Goal: Task Accomplishment & Management: Manage account settings

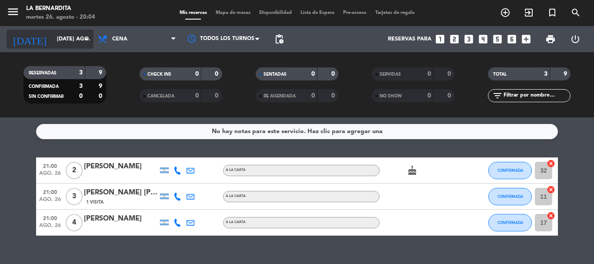
click at [80, 42] on input "[DATE] ago." at bounding box center [89, 39] width 73 height 15
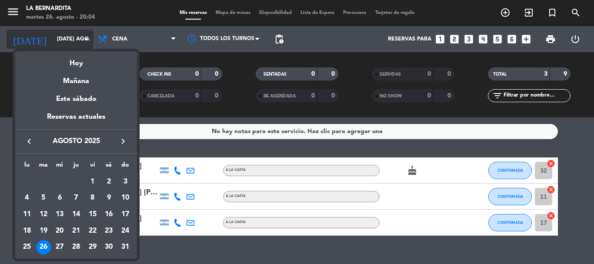
click at [80, 42] on div at bounding box center [297, 132] width 594 height 264
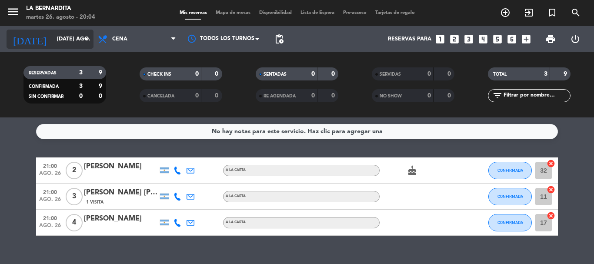
click at [80, 42] on input "[DATE] ago." at bounding box center [89, 39] width 73 height 15
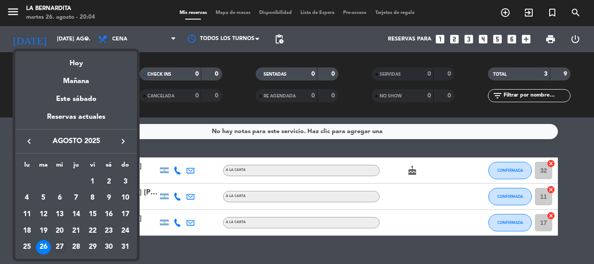
click at [58, 249] on div "27" at bounding box center [59, 247] width 15 height 15
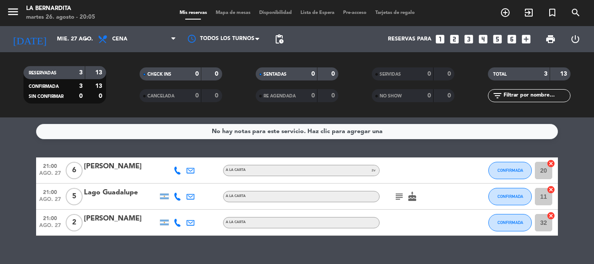
click at [396, 192] on icon "subject" at bounding box center [399, 196] width 10 height 10
click at [84, 42] on icon "arrow_drop_down" at bounding box center [86, 39] width 10 height 10
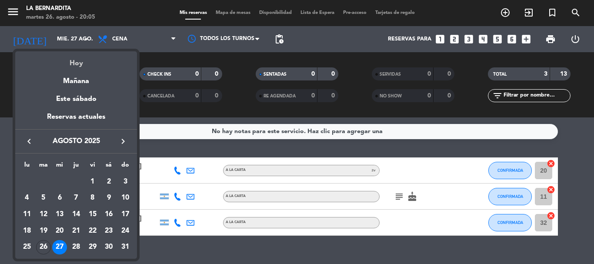
click at [84, 57] on div "Hoy" at bounding box center [76, 60] width 122 height 18
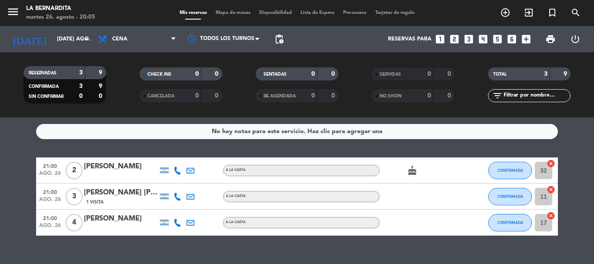
click at [0, 192] on bookings-row "21:00 ago. 26 2 [PERSON_NAME] A [PERSON_NAME] cake CONFIRMADA 32 cancel 21:00 a…" at bounding box center [297, 196] width 594 height 78
click at [82, 36] on icon "arrow_drop_down" at bounding box center [86, 39] width 10 height 10
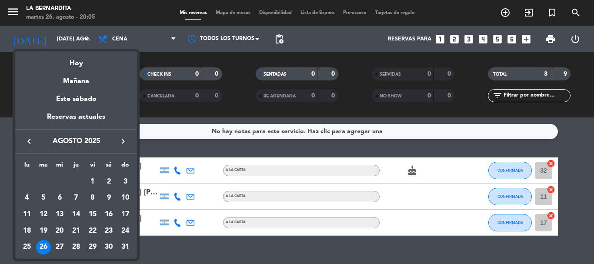
click at [90, 243] on div "29" at bounding box center [92, 247] width 15 height 15
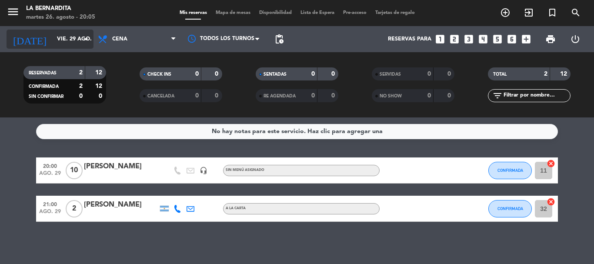
click at [88, 41] on icon "arrow_drop_down" at bounding box center [86, 39] width 10 height 10
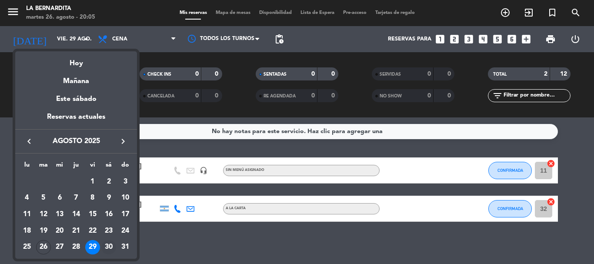
click at [108, 243] on div "30" at bounding box center [108, 247] width 15 height 15
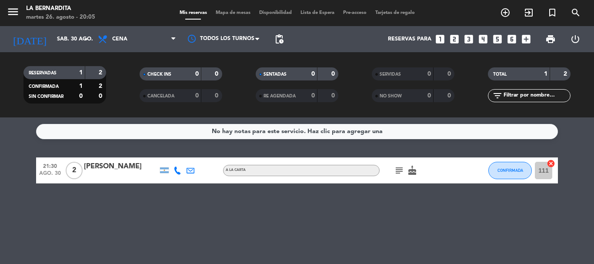
click at [398, 172] on icon "subject" at bounding box center [399, 170] width 10 height 10
click at [399, 171] on icon "subject" at bounding box center [399, 170] width 10 height 10
click at [81, 37] on icon "arrow_drop_down" at bounding box center [86, 39] width 10 height 10
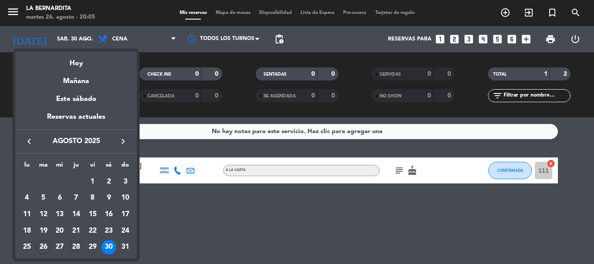
click at [75, 245] on div "28" at bounding box center [76, 247] width 15 height 15
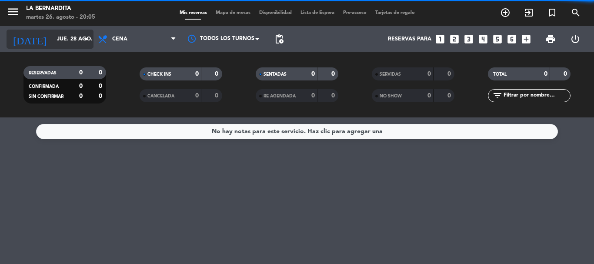
click at [83, 41] on icon "arrow_drop_down" at bounding box center [86, 39] width 10 height 10
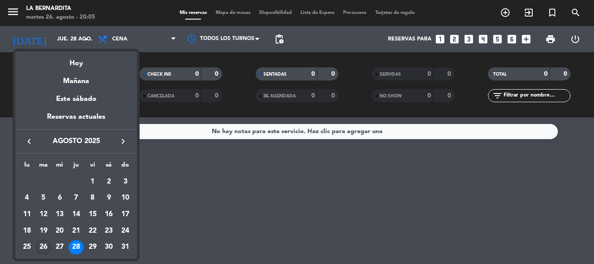
click at [44, 246] on div "26" at bounding box center [43, 247] width 15 height 15
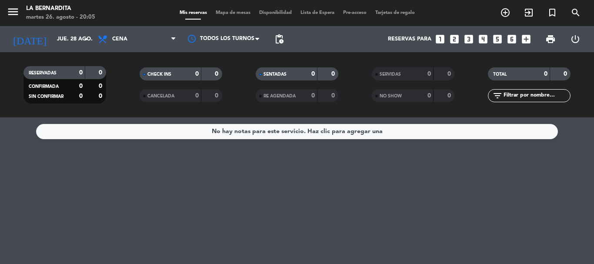
type input "[DATE] ago."
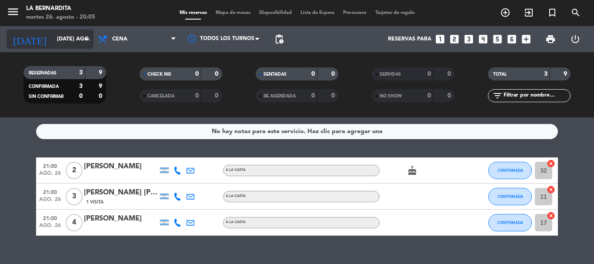
click at [85, 38] on icon "arrow_drop_down" at bounding box center [86, 39] width 10 height 10
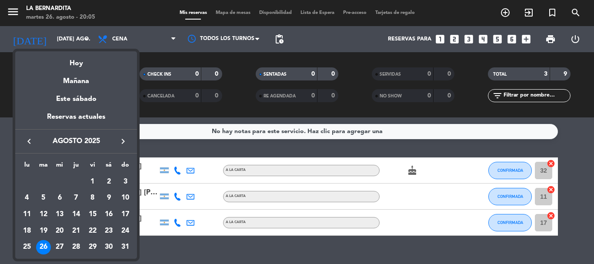
click at [0, 228] on div at bounding box center [297, 132] width 594 height 264
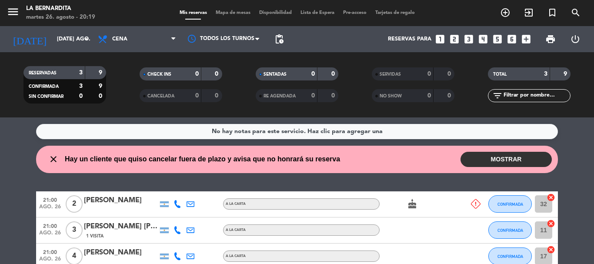
click at [493, 160] on button "MOSTRAR" at bounding box center [505, 159] width 91 height 15
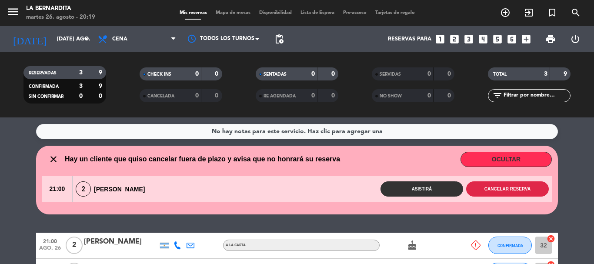
click at [500, 191] on button "Cancelar reserva" at bounding box center [507, 188] width 83 height 15
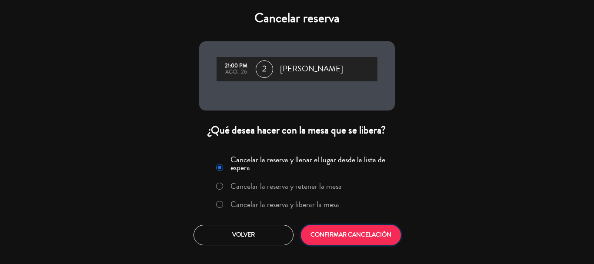
click at [373, 238] on button "CONFIRMAR CANCELACIÓN" at bounding box center [351, 235] width 100 height 20
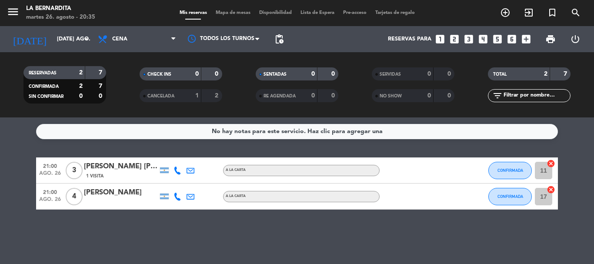
click at [396, 236] on div "No hay notas para este servicio. Haz clic para agregar una 21:00 ago. 26 3 [PER…" at bounding box center [297, 190] width 594 height 146
click at [496, 37] on icon "looks_5" at bounding box center [497, 38] width 11 height 11
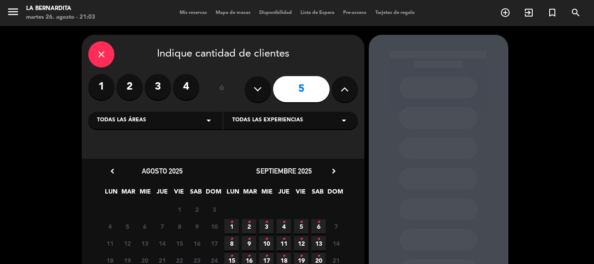
scroll to position [43, 0]
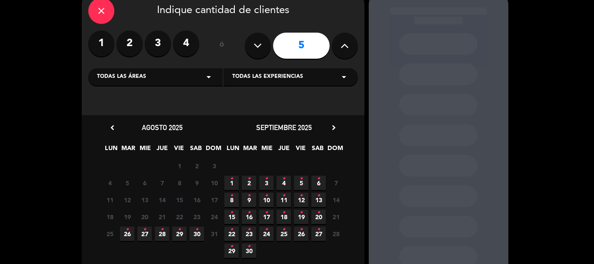
click at [129, 234] on span "26 •" at bounding box center [127, 233] width 14 height 14
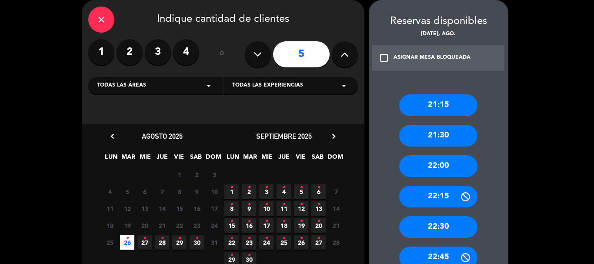
drag, startPoint x: 442, startPoint y: 102, endPoint x: 413, endPoint y: 98, distance: 28.9
click at [440, 102] on div "21:15" at bounding box center [438, 105] width 78 height 22
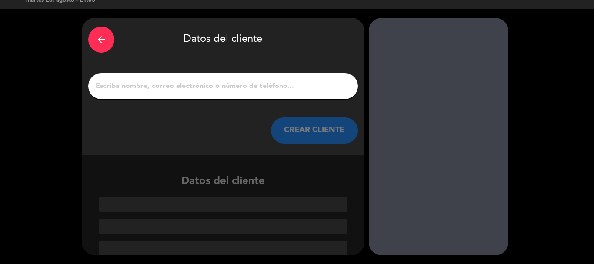
click at [303, 92] on input "1" at bounding box center [223, 86] width 256 height 12
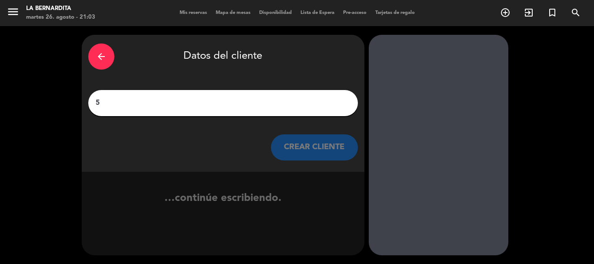
scroll to position [0, 0]
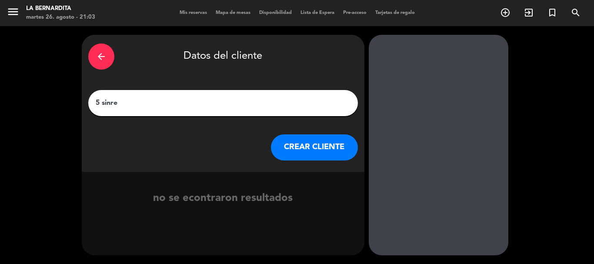
type input "5 sinre"
click at [306, 144] on button "CREAR CLIENTE" at bounding box center [314, 147] width 87 height 26
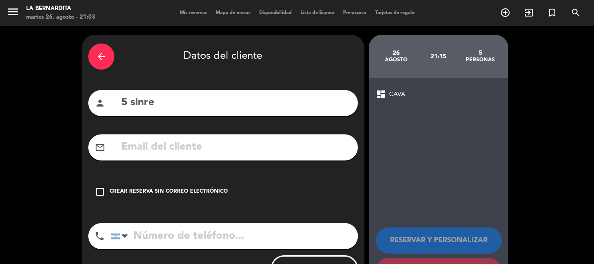
drag, startPoint x: 188, startPoint y: 190, endPoint x: 229, endPoint y: 196, distance: 40.8
click at [190, 190] on div "Crear reserva sin correo electrónico" at bounding box center [169, 191] width 118 height 9
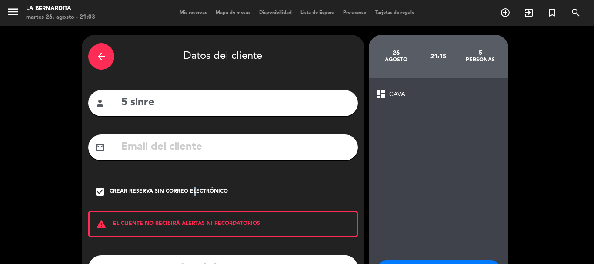
scroll to position [71, 0]
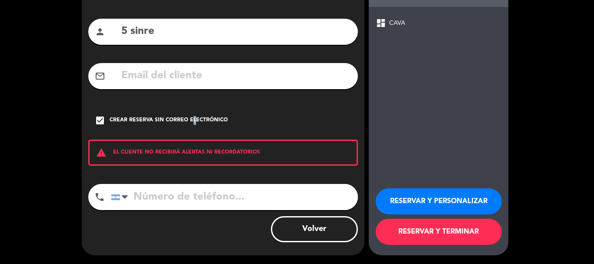
drag, startPoint x: 432, startPoint y: 231, endPoint x: 443, endPoint y: 212, distance: 22.1
click at [432, 230] on button "RESERVAR Y TERMINAR" at bounding box center [439, 232] width 126 height 26
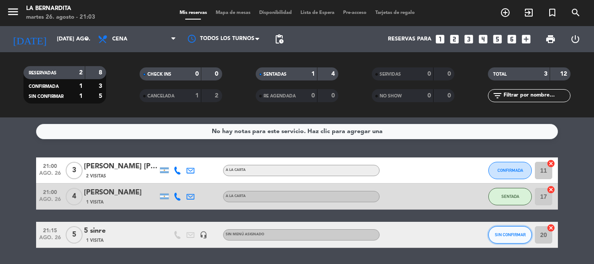
click at [521, 236] on span "SIN CONFIRMAR" at bounding box center [510, 234] width 31 height 5
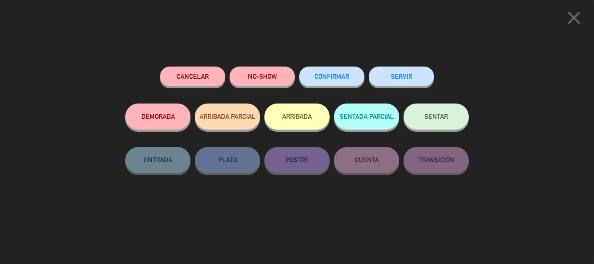
click at [445, 105] on button "SENTAR" at bounding box center [435, 116] width 65 height 26
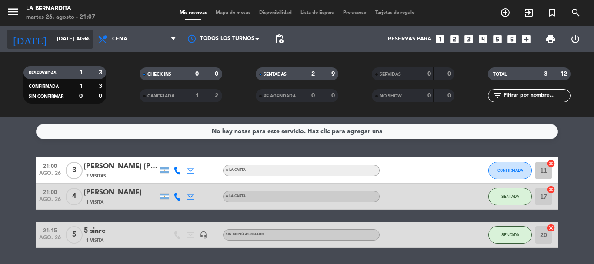
click at [53, 43] on input "[DATE] ago." at bounding box center [89, 39] width 73 height 15
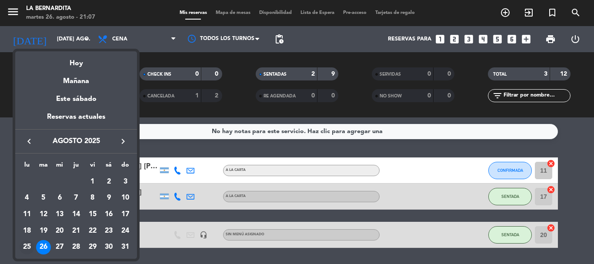
click at [27, 247] on div "25" at bounding box center [27, 247] width 15 height 15
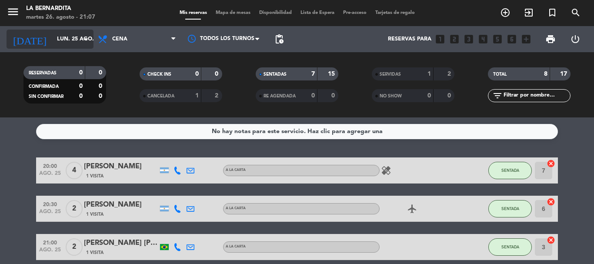
click at [82, 44] on icon "arrow_drop_down" at bounding box center [86, 39] width 10 height 10
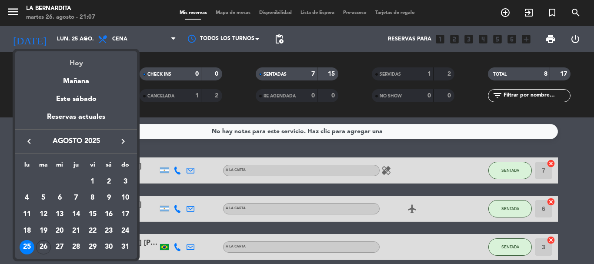
click at [72, 63] on div "Hoy" at bounding box center [76, 60] width 122 height 18
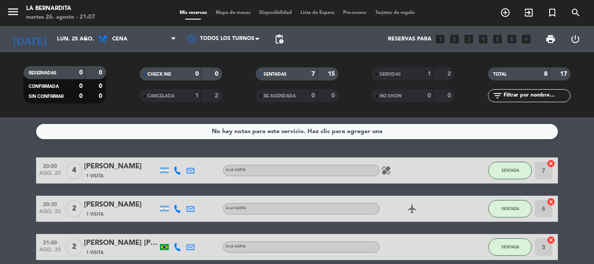
type input "[DATE] ago."
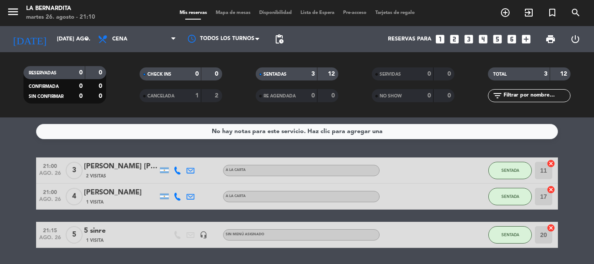
click at [458, 40] on icon "looks_two" at bounding box center [454, 38] width 11 height 11
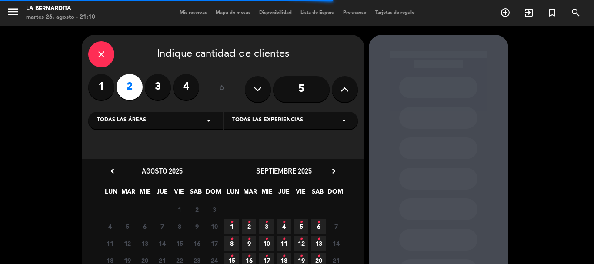
scroll to position [43, 0]
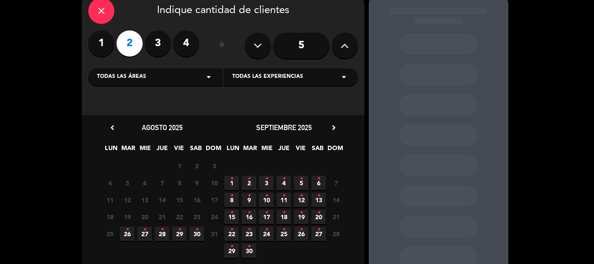
click at [132, 230] on span "26 •" at bounding box center [127, 233] width 14 height 14
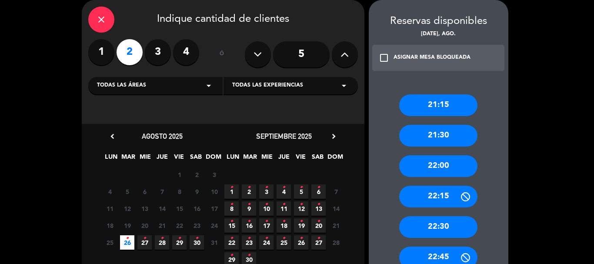
drag, startPoint x: 415, startPoint y: 105, endPoint x: 402, endPoint y: 107, distance: 13.3
click at [414, 105] on div "21:15" at bounding box center [438, 105] width 78 height 22
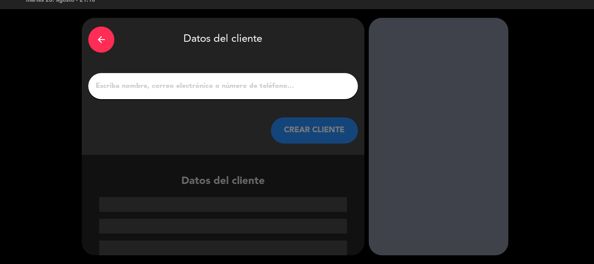
drag, startPoint x: 256, startPoint y: 90, endPoint x: 250, endPoint y: 95, distance: 7.1
click at [254, 91] on input "1" at bounding box center [223, 86] width 256 height 12
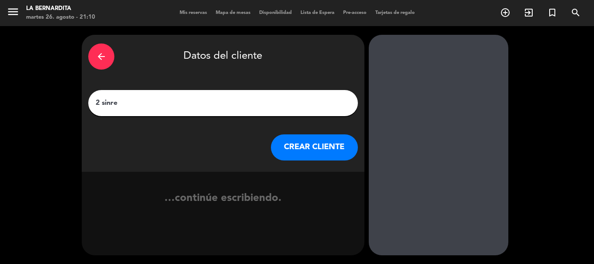
type input "2 sinre"
click at [322, 145] on button "CREAR CLIENTE" at bounding box center [314, 147] width 87 height 26
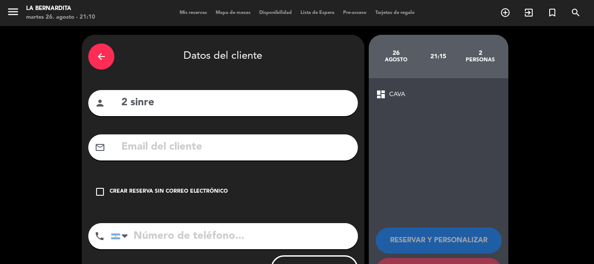
drag, startPoint x: 197, startPoint y: 186, endPoint x: 240, endPoint y: 187, distance: 43.0
click at [198, 186] on div "check_box_outline_blank Crear reserva sin correo electrónico" at bounding box center [223, 192] width 270 height 26
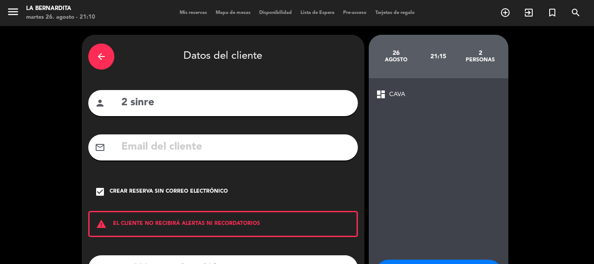
scroll to position [71, 0]
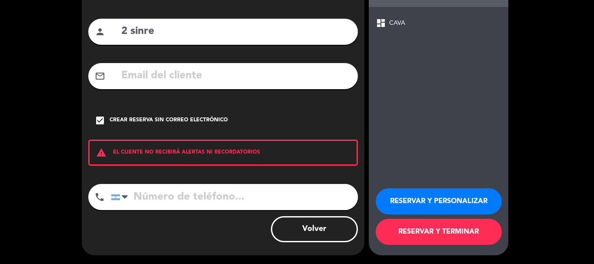
click at [445, 230] on button "RESERVAR Y TERMINAR" at bounding box center [439, 232] width 126 height 26
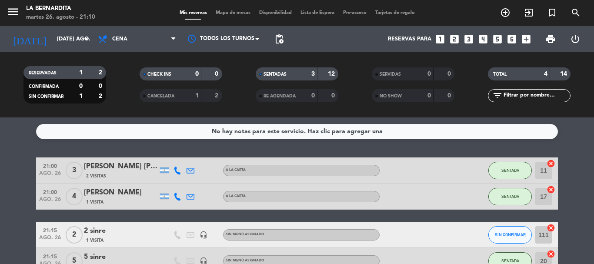
scroll to position [53, 0]
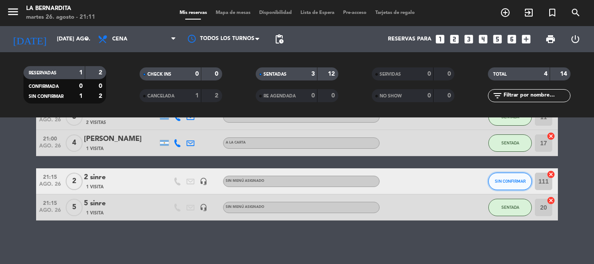
click at [510, 177] on button "SIN CONFIRMAR" at bounding box center [509, 181] width 43 height 17
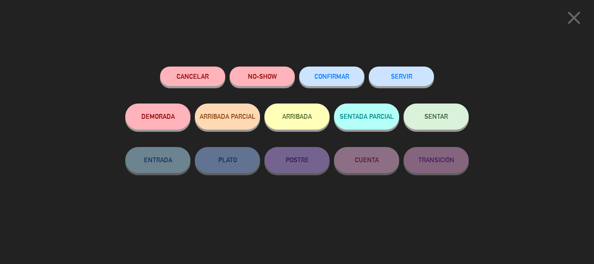
click at [447, 120] on span "SENTAR" at bounding box center [435, 116] width 23 height 7
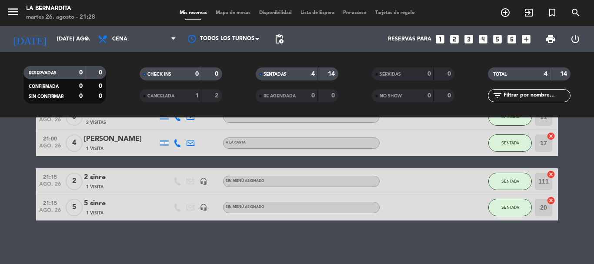
scroll to position [10, 0]
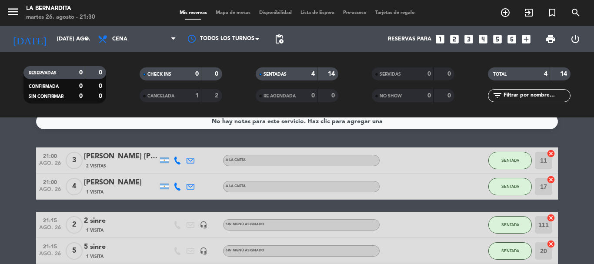
click at [452, 40] on icon "looks_two" at bounding box center [454, 38] width 11 height 11
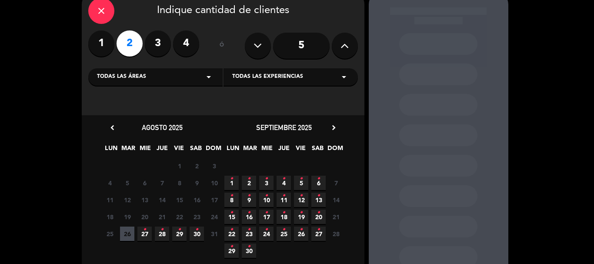
click at [146, 232] on icon "•" at bounding box center [144, 230] width 3 height 14
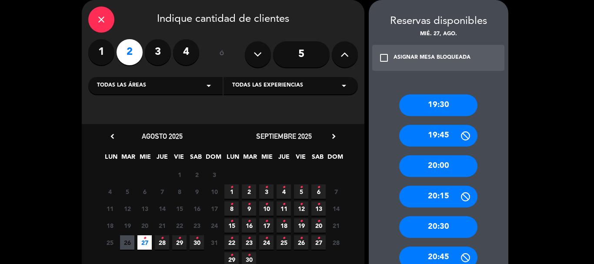
click at [106, 17] on icon "close" at bounding box center [101, 19] width 10 height 10
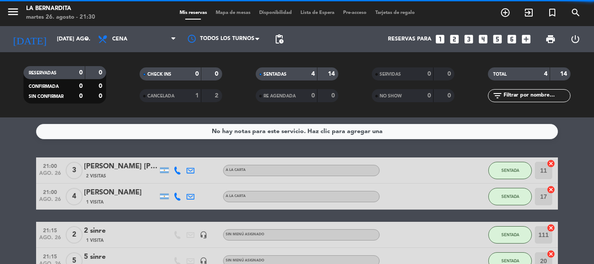
click at [456, 41] on icon "looks_two" at bounding box center [454, 38] width 11 height 11
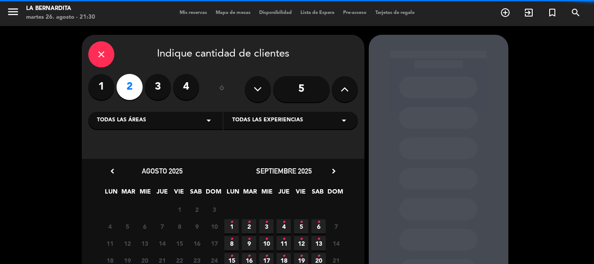
scroll to position [43, 0]
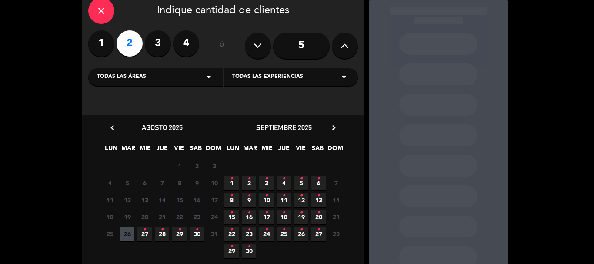
click at [127, 236] on span "26" at bounding box center [127, 233] width 14 height 14
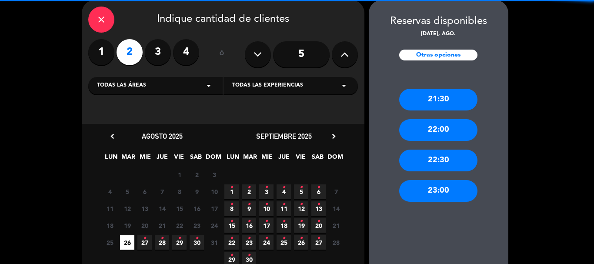
drag, startPoint x: 438, startPoint y: 101, endPoint x: 422, endPoint y: 97, distance: 16.2
click at [435, 101] on div "21:30" at bounding box center [438, 100] width 78 height 22
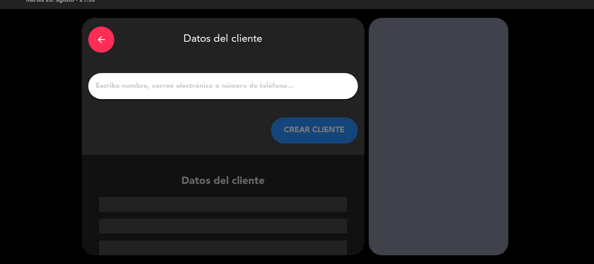
scroll to position [17, 0]
click at [280, 94] on div at bounding box center [223, 86] width 270 height 26
click at [286, 88] on input "1" at bounding box center [223, 86] width 256 height 12
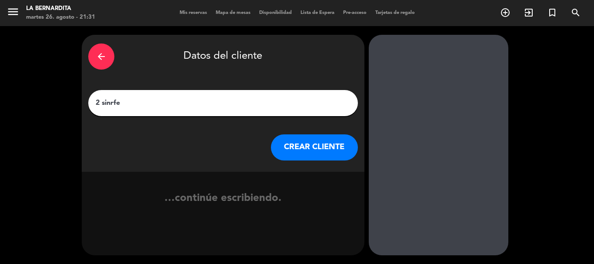
type input "2 sinrfe"
click at [308, 140] on button "CREAR CLIENTE" at bounding box center [314, 147] width 87 height 26
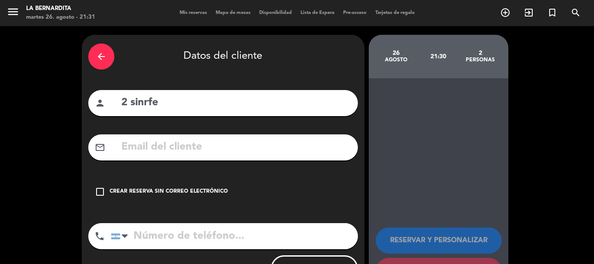
click at [169, 190] on div "Crear reserva sin correo electrónico" at bounding box center [169, 191] width 118 height 9
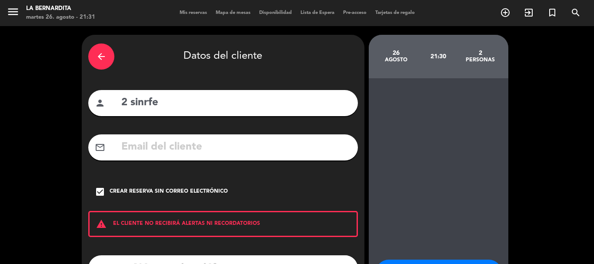
scroll to position [71, 0]
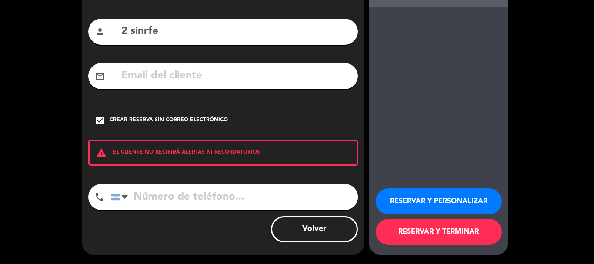
click at [435, 232] on button "RESERVAR Y TERMINAR" at bounding box center [439, 232] width 126 height 26
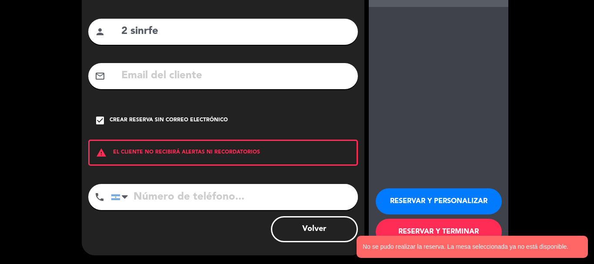
click at [205, 113] on div "check_box Crear reserva sin correo electrónico" at bounding box center [223, 120] width 270 height 26
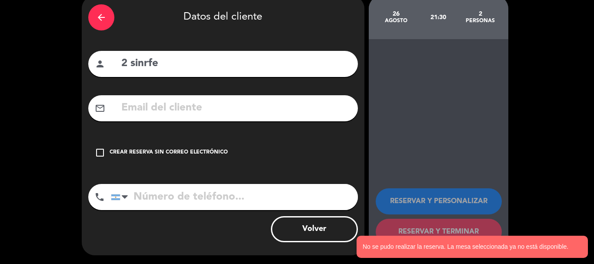
click at [166, 141] on div "check_box_outline_blank Crear reserva sin correo electrónico" at bounding box center [223, 153] width 270 height 26
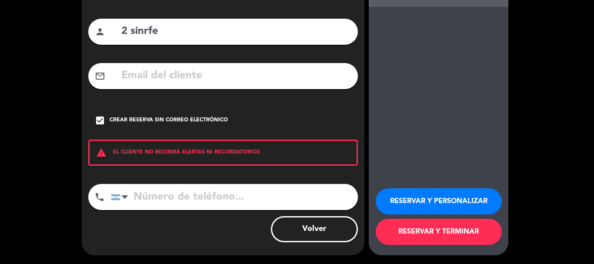
click at [449, 227] on button "RESERVAR Y TERMINAR" at bounding box center [439, 232] width 126 height 26
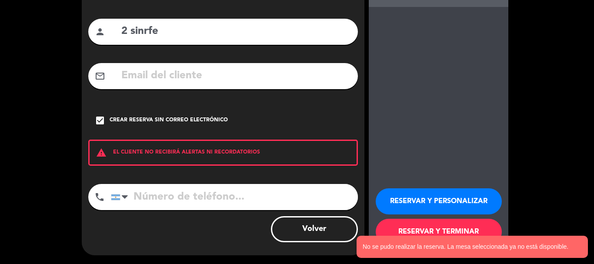
click at [328, 228] on button "Volver" at bounding box center [314, 229] width 87 height 26
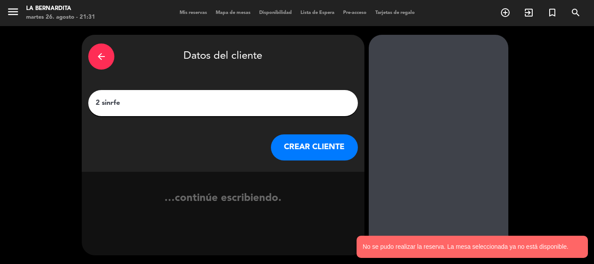
scroll to position [0, 0]
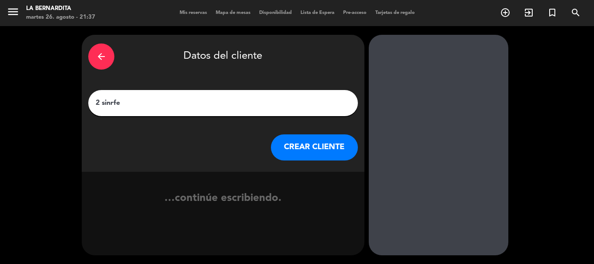
click at [341, 145] on button "CREAR CLIENTE" at bounding box center [314, 147] width 87 height 26
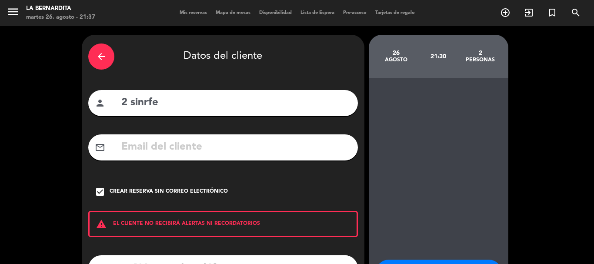
scroll to position [71, 0]
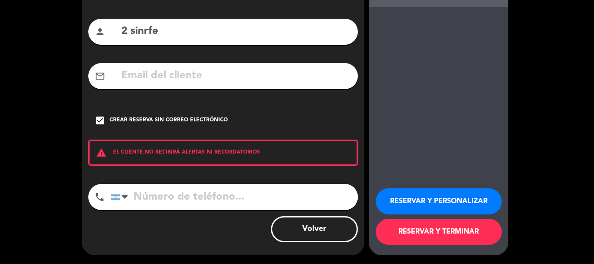
click at [446, 226] on button "RESERVAR Y TERMINAR" at bounding box center [439, 232] width 126 height 26
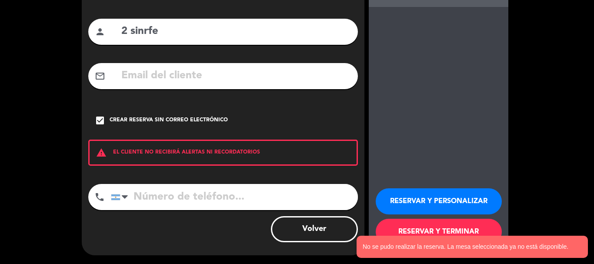
drag, startPoint x: 329, startPoint y: 242, endPoint x: 329, endPoint y: 234, distance: 8.3
click at [329, 240] on div "arrow_back Datos del cliente person 2 sinrfe mail_outline check_box Crear reser…" at bounding box center [223, 109] width 283 height 292
click at [329, 234] on button "Volver" at bounding box center [314, 229] width 87 height 26
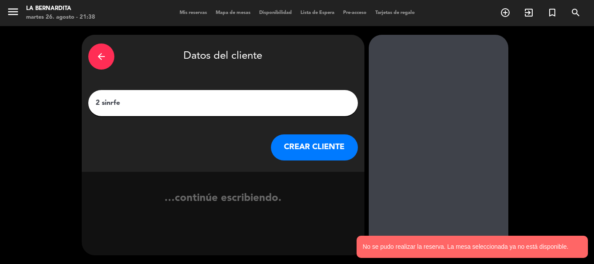
scroll to position [0, 0]
click at [100, 51] on div "arrow_back" at bounding box center [101, 56] width 26 height 26
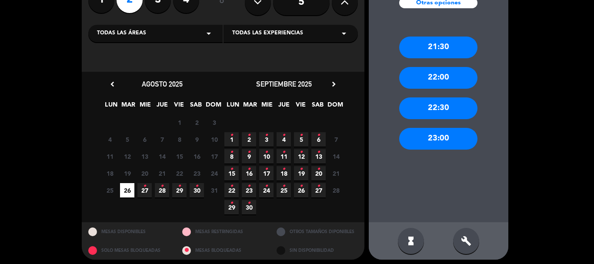
scroll to position [91, 0]
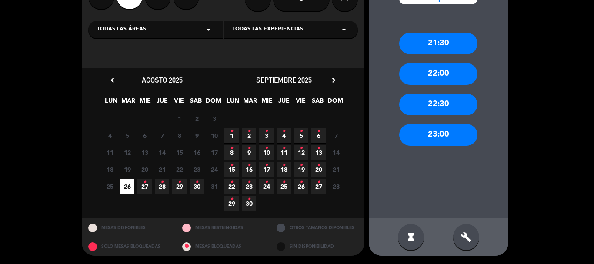
drag, startPoint x: 473, startPoint y: 239, endPoint x: 463, endPoint y: 219, distance: 22.8
click at [471, 238] on notyf-toast "No se pudo realizar la reserva. La mesa seleccionada ya no está disponible." at bounding box center [478, 247] width 231 height 22
click at [476, 234] on div "build" at bounding box center [466, 237] width 26 height 26
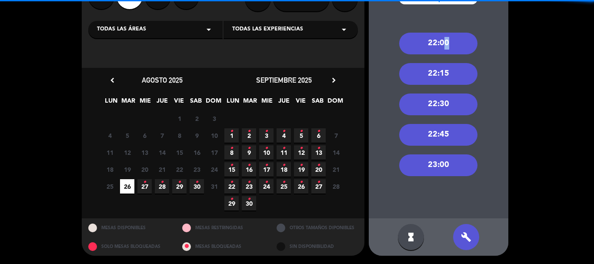
click at [441, 41] on div "22:00" at bounding box center [438, 44] width 78 height 22
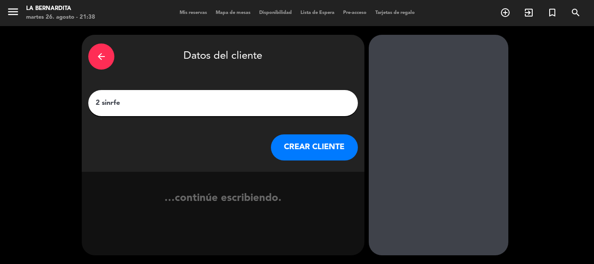
click at [258, 104] on input "2 sinrfe" at bounding box center [223, 103] width 256 height 12
click at [303, 146] on button "CREAR CLIENTE" at bounding box center [314, 147] width 87 height 26
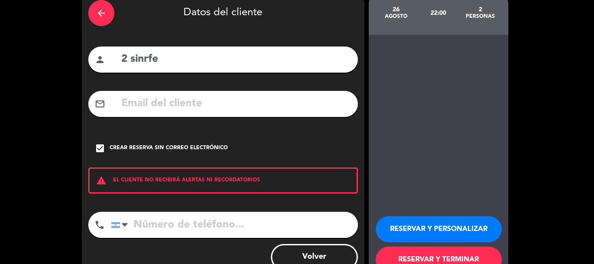
scroll to position [71, 0]
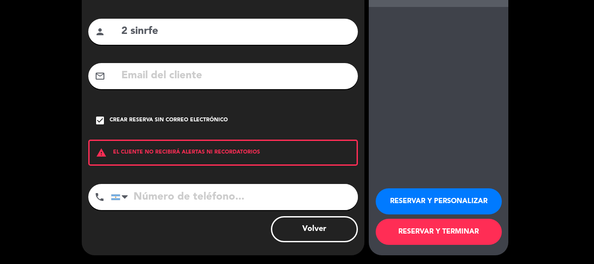
click at [408, 239] on button "RESERVAR Y TERMINAR" at bounding box center [439, 232] width 126 height 26
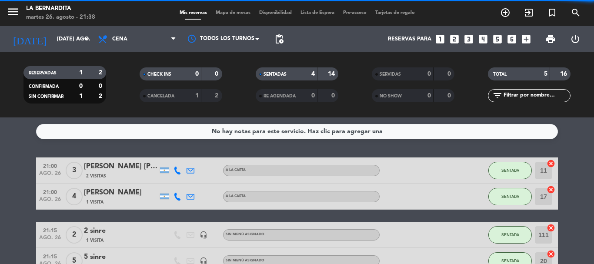
scroll to position [92, 0]
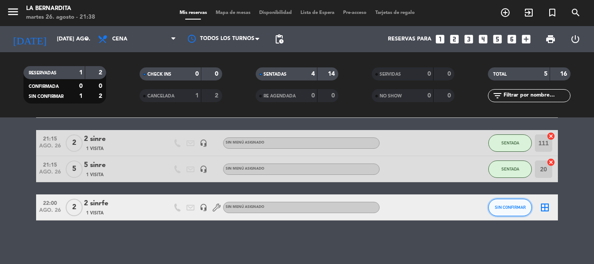
click at [505, 203] on button "SIN CONFIRMAR" at bounding box center [509, 207] width 43 height 17
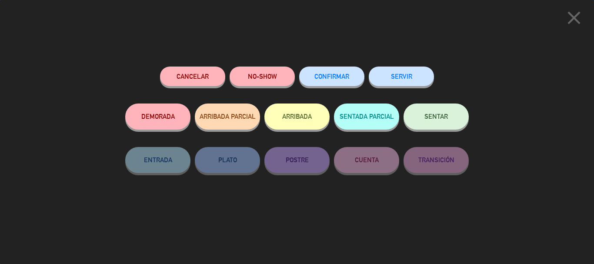
click at [459, 111] on button "SENTAR" at bounding box center [435, 116] width 65 height 26
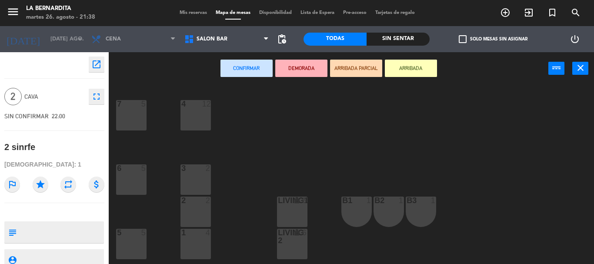
drag, startPoint x: 198, startPoint y: 181, endPoint x: 258, endPoint y: 139, distance: 73.3
click at [199, 181] on div "3 2" at bounding box center [195, 179] width 30 height 30
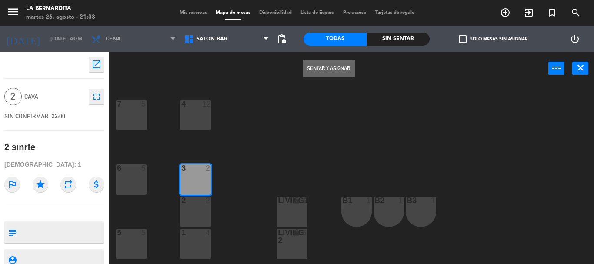
click at [334, 69] on button "Sentar y Asignar" at bounding box center [329, 68] width 52 height 17
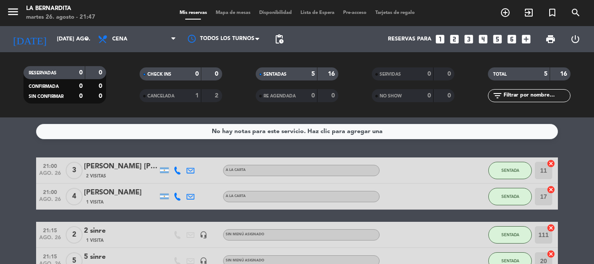
click at [470, 40] on icon "looks_3" at bounding box center [468, 38] width 11 height 11
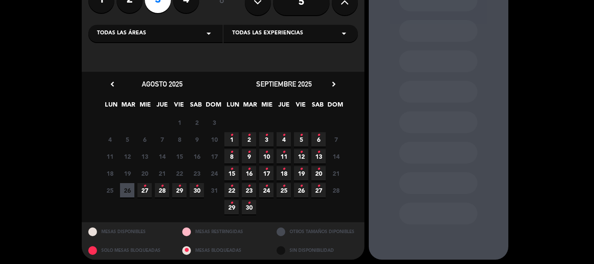
drag, startPoint x: 127, startPoint y: 189, endPoint x: 246, endPoint y: 133, distance: 130.5
click at [129, 189] on span "26" at bounding box center [127, 190] width 14 height 14
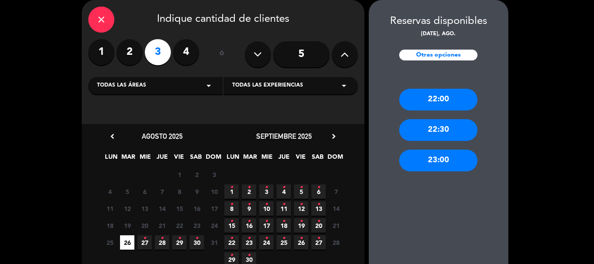
click at [443, 99] on div "22:00" at bounding box center [438, 100] width 78 height 22
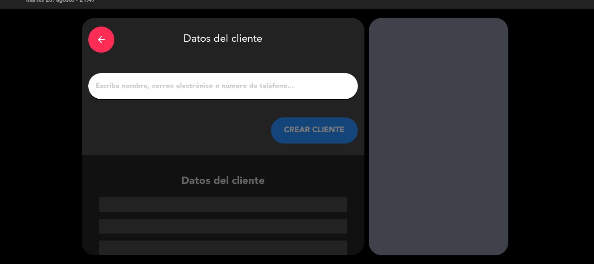
scroll to position [17, 0]
click at [310, 89] on input "1" at bounding box center [223, 86] width 256 height 12
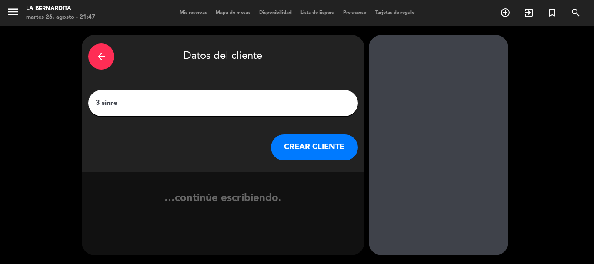
type input "3 sinre"
click at [323, 143] on button "CREAR CLIENTE" at bounding box center [314, 147] width 87 height 26
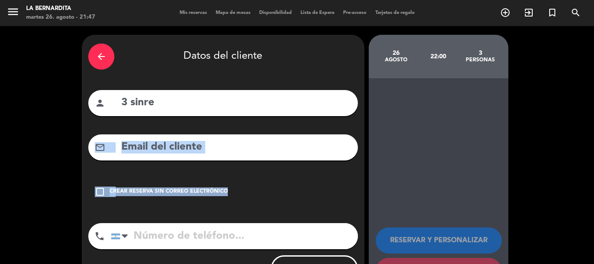
drag, startPoint x: 220, startPoint y: 169, endPoint x: 218, endPoint y: 175, distance: 6.3
click at [218, 175] on div "arrow_back Datos del cliente person 3 sinre mail_outline check_box_outline_blan…" at bounding box center [223, 165] width 283 height 260
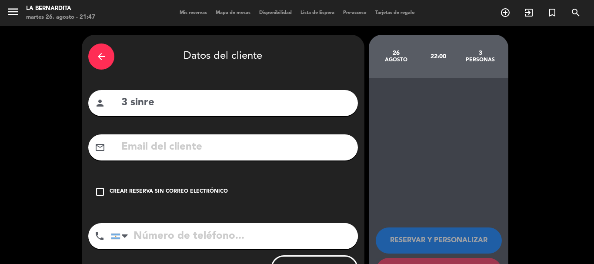
click at [220, 187] on div "Crear reserva sin correo electrónico" at bounding box center [169, 191] width 118 height 9
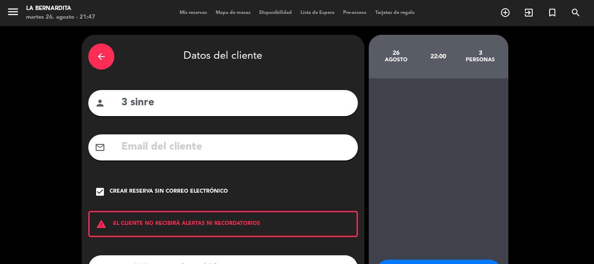
scroll to position [71, 0]
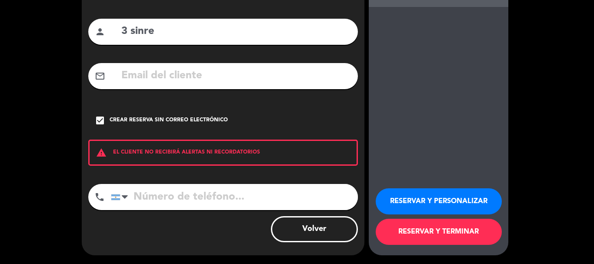
click at [404, 231] on button "RESERVAR Y TERMINAR" at bounding box center [439, 232] width 126 height 26
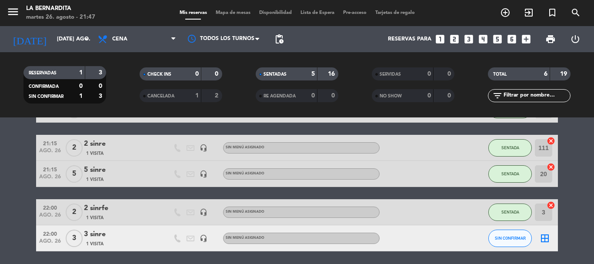
scroll to position [118, 0]
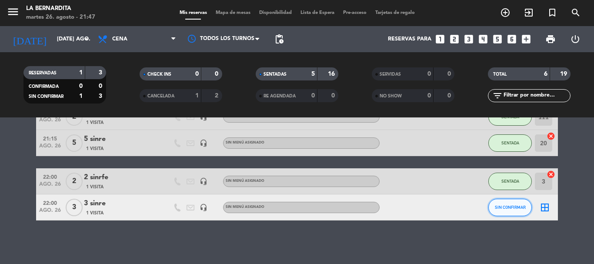
click at [506, 209] on span "SIN CONFIRMAR" at bounding box center [510, 207] width 31 height 5
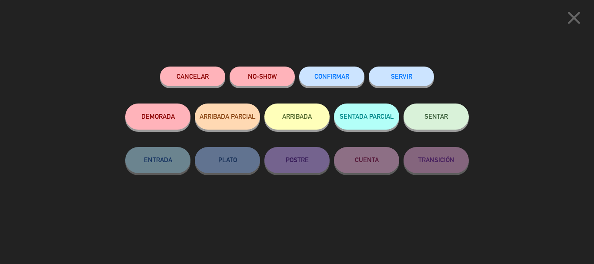
click at [435, 116] on span "SENTAR" at bounding box center [435, 116] width 23 height 7
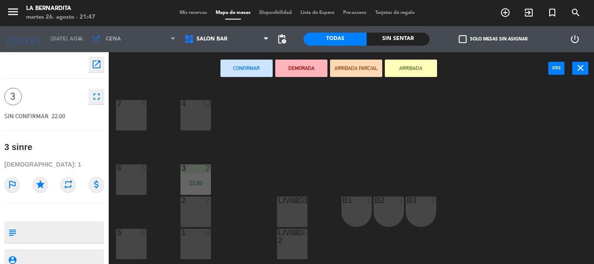
click at [202, 244] on div "1 4" at bounding box center [195, 244] width 30 height 30
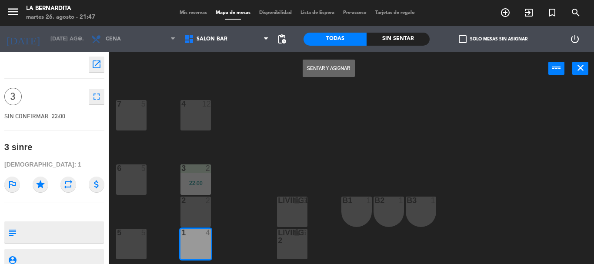
click at [339, 76] on button "Sentar y Asignar" at bounding box center [329, 68] width 52 height 17
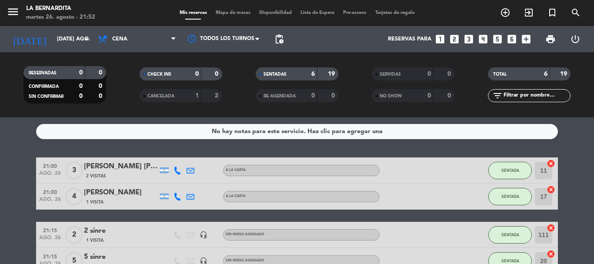
click at [455, 41] on icon "looks_two" at bounding box center [454, 38] width 11 height 11
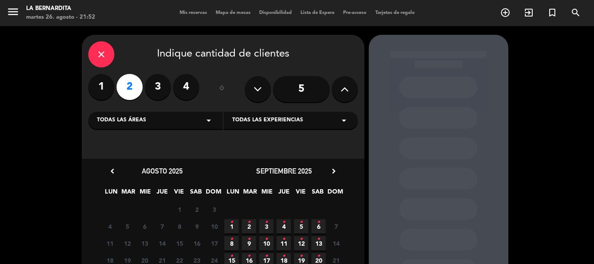
scroll to position [87, 0]
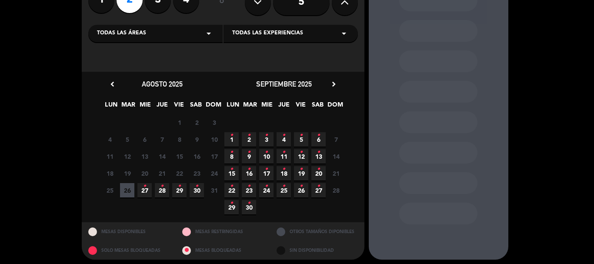
click at [129, 185] on span "26" at bounding box center [127, 190] width 14 height 14
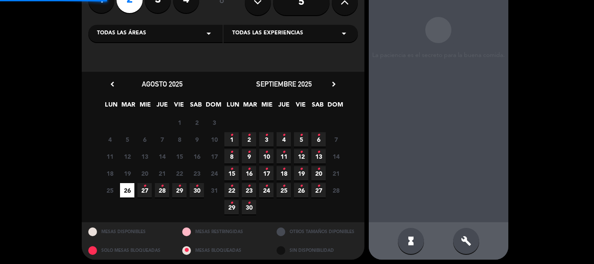
scroll to position [35, 0]
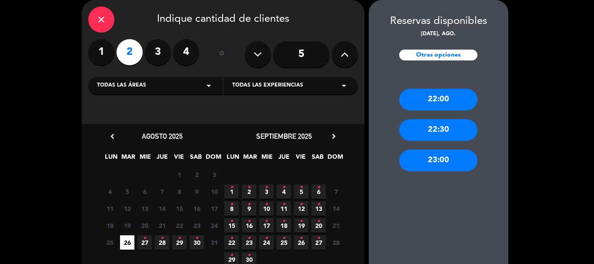
drag, startPoint x: 446, startPoint y: 95, endPoint x: 368, endPoint y: 91, distance: 78.8
click at [446, 95] on div "22:00" at bounding box center [438, 100] width 78 height 22
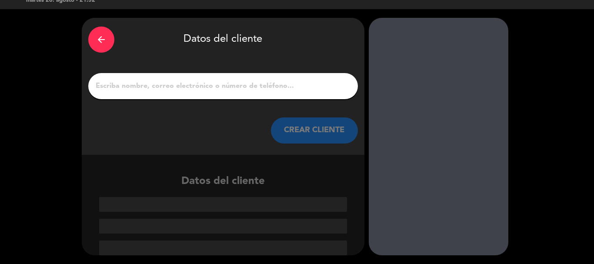
click at [286, 90] on input "1" at bounding box center [223, 86] width 256 height 12
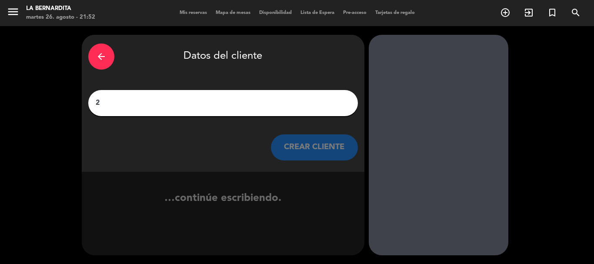
scroll to position [0, 0]
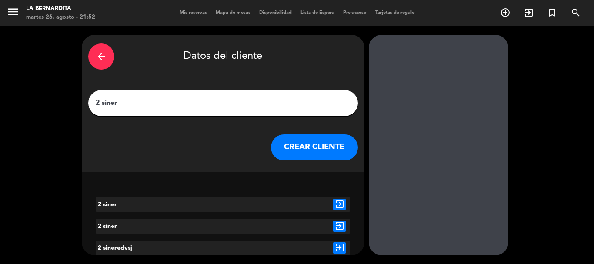
type input "2 siner"
click at [312, 160] on button "CREAR CLIENTE" at bounding box center [314, 147] width 87 height 26
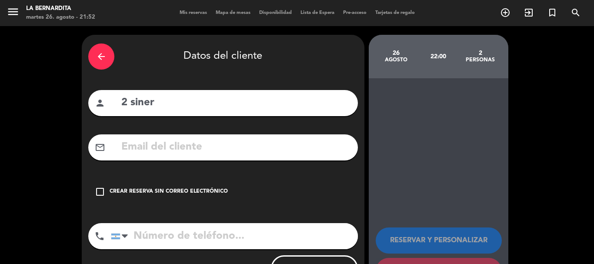
click at [216, 190] on div "Crear reserva sin correo electrónico" at bounding box center [169, 191] width 118 height 9
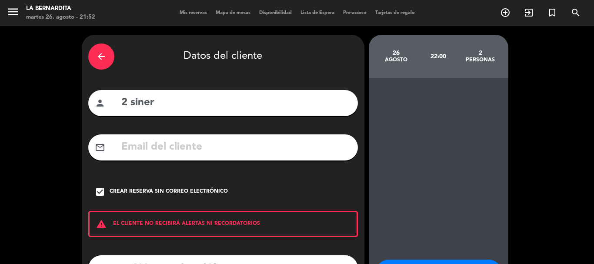
scroll to position [71, 0]
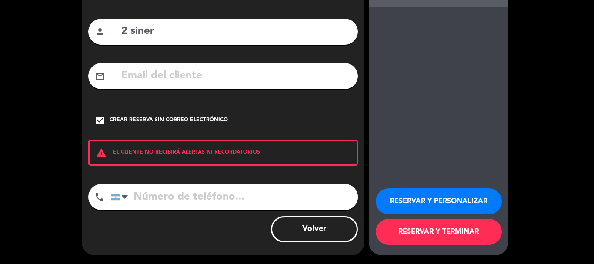
click at [420, 234] on button "RESERVAR Y TERMINAR" at bounding box center [439, 232] width 126 height 26
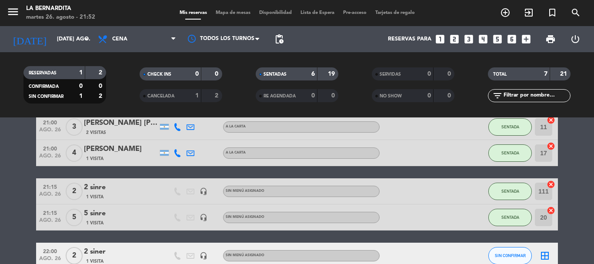
scroll to position [144, 0]
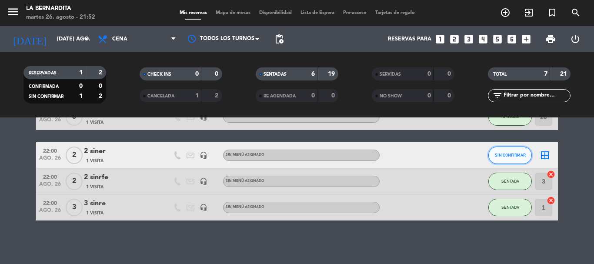
click at [507, 155] on span "SIN CONFIRMAR" at bounding box center [510, 155] width 31 height 5
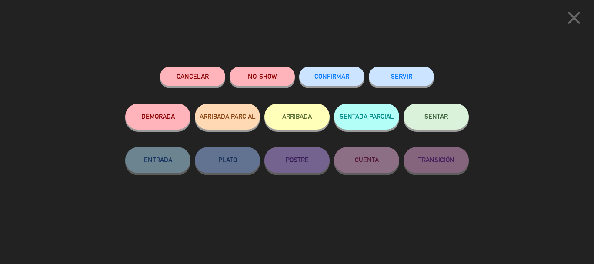
click at [438, 123] on button "SENTAR" at bounding box center [435, 116] width 65 height 26
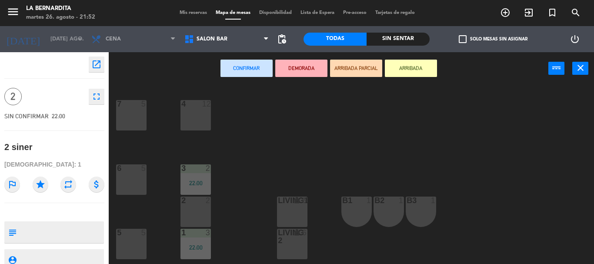
drag, startPoint x: 194, startPoint y: 210, endPoint x: 246, endPoint y: 139, distance: 87.7
click at [194, 210] on div "2 2" at bounding box center [195, 211] width 30 height 30
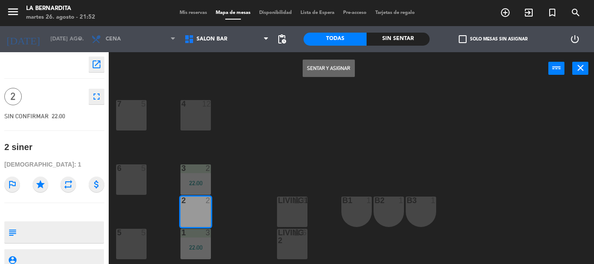
drag, startPoint x: 339, startPoint y: 73, endPoint x: 337, endPoint y: 78, distance: 5.5
click at [339, 71] on button "Sentar y Asignar" at bounding box center [329, 68] width 52 height 17
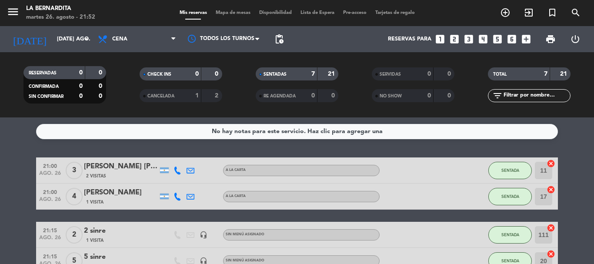
scroll to position [144, 0]
